Goal: Information Seeking & Learning: Find specific fact

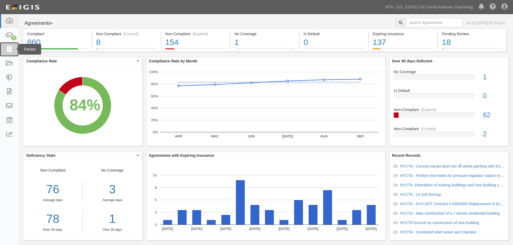
click at [12, 53] on link at bounding box center [9, 49] width 19 height 14
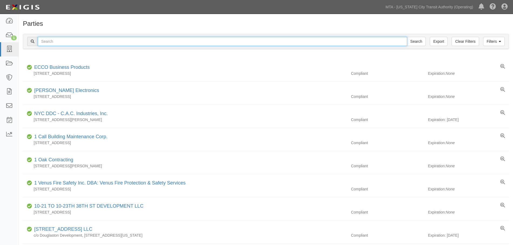
drag, startPoint x: 69, startPoint y: 44, endPoint x: 60, endPoint y: 35, distance: 13.3
click at [69, 44] on input "text" at bounding box center [223, 41] width 370 height 9
paste input "71897"
type input "71897"
click at [407, 37] on input "Search" at bounding box center [416, 41] width 19 height 9
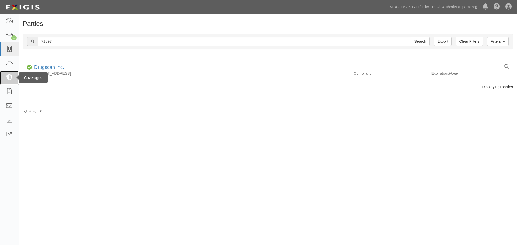
click at [4, 76] on link at bounding box center [9, 78] width 19 height 14
click at [12, 61] on icon at bounding box center [9, 64] width 8 height 6
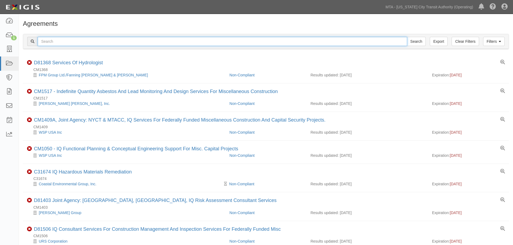
drag, startPoint x: 0, startPoint y: 0, endPoint x: 89, endPoint y: 40, distance: 97.1
click at [89, 40] on input "text" at bounding box center [223, 41] width 370 height 9
paste input "71897"
type input "71897"
click at [407, 37] on input "Search" at bounding box center [416, 41] width 19 height 9
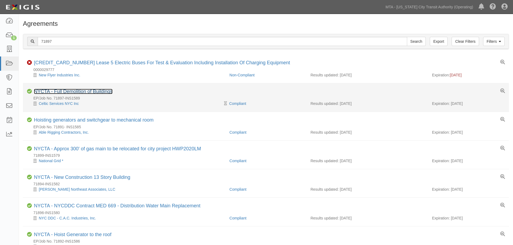
click at [98, 93] on link "NYCTA - Full Demolition of Buildings" at bounding box center [73, 91] width 79 height 5
